Goal: Find specific page/section: Find specific page/section

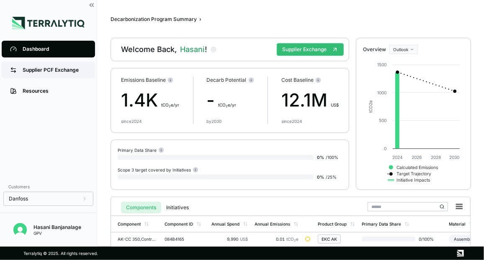
click at [62, 69] on div "Supplier PCF Exchange" at bounding box center [55, 70] width 64 height 7
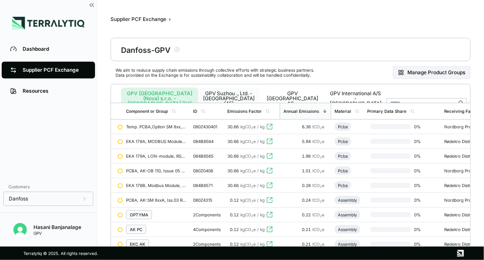
click at [232, 94] on button "GPV Suzhou ., Ltd. - [GEOGRAPHIC_DATA] (45)" at bounding box center [229, 103] width 62 height 32
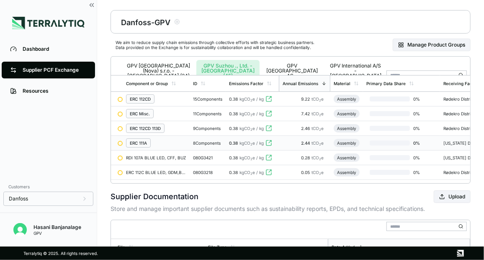
scroll to position [20, 0]
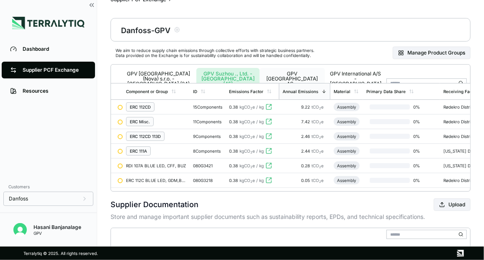
click at [300, 77] on button "GPV [GEOGRAPHIC_DATA] AS - [GEOGRAPHIC_DATA] (5)" at bounding box center [292, 84] width 65 height 32
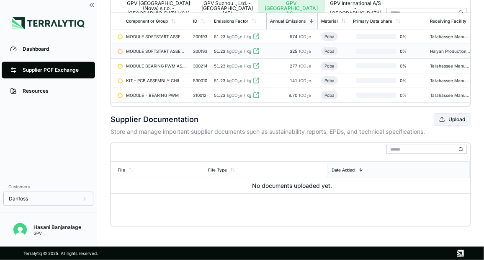
scroll to position [5, 0]
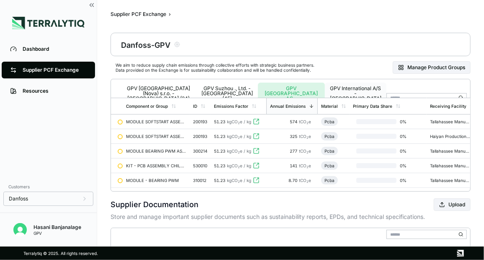
click at [353, 87] on button "GPV International A/S - [GEOGRAPHIC_DATA] (2)" at bounding box center [356, 98] width 62 height 32
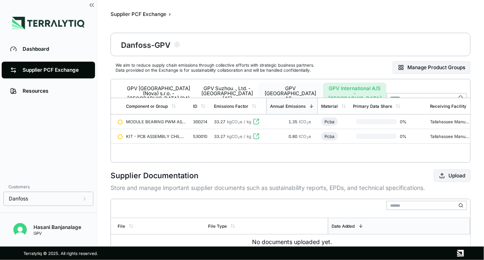
click at [268, 90] on button "GPV [GEOGRAPHIC_DATA] AS - [GEOGRAPHIC_DATA] (5)" at bounding box center [290, 98] width 65 height 32
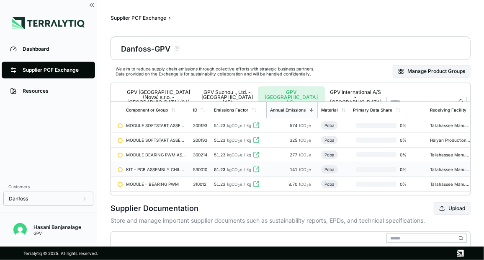
scroll to position [0, 0]
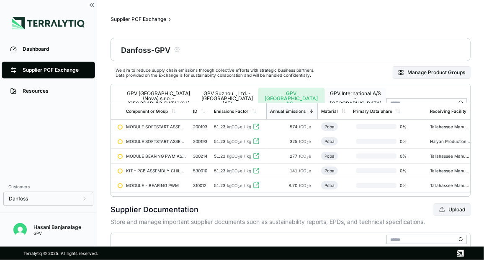
click at [336, 93] on button "GPV International A/S - [GEOGRAPHIC_DATA] (2)" at bounding box center [356, 103] width 62 height 32
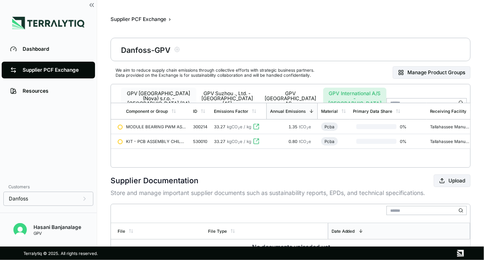
click at [156, 93] on button "GPV [GEOGRAPHIC_DATA] (Nova) s.r.o. - [GEOGRAPHIC_DATA] (24)" at bounding box center [158, 103] width 75 height 32
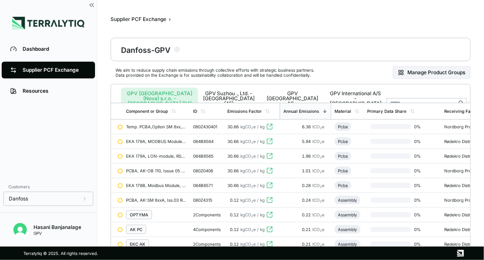
scroll to position [166, 0]
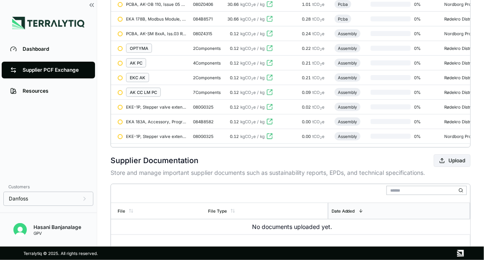
click at [83, 127] on div "Dashboard Supplier PCF Exchange Resources" at bounding box center [48, 108] width 97 height 139
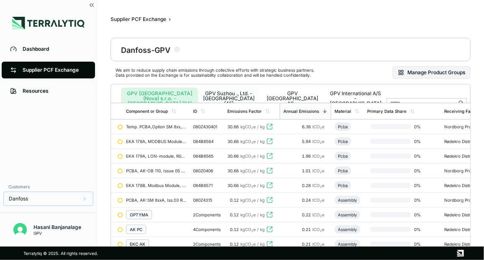
click at [237, 87] on button "GPV Suzhou ., Ltd. - [GEOGRAPHIC_DATA] (45)" at bounding box center [229, 103] width 62 height 32
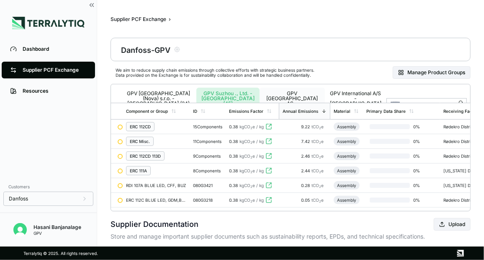
click at [278, 96] on button "GPV [GEOGRAPHIC_DATA] AS - [GEOGRAPHIC_DATA] (5)" at bounding box center [292, 103] width 65 height 32
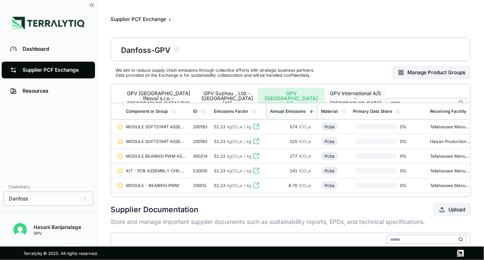
click at [337, 98] on button "GPV International A/S - [GEOGRAPHIC_DATA] (2)" at bounding box center [356, 103] width 62 height 32
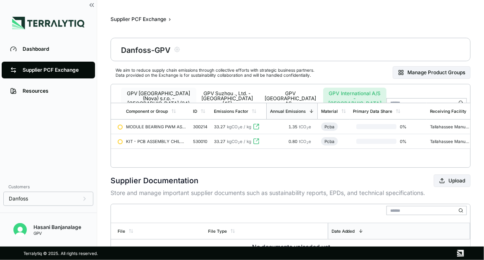
click at [166, 96] on button "GPV [GEOGRAPHIC_DATA] (Nova) s.r.o. - [GEOGRAPHIC_DATA] (24)" at bounding box center [158, 103] width 75 height 32
